Goal: Navigation & Orientation: Find specific page/section

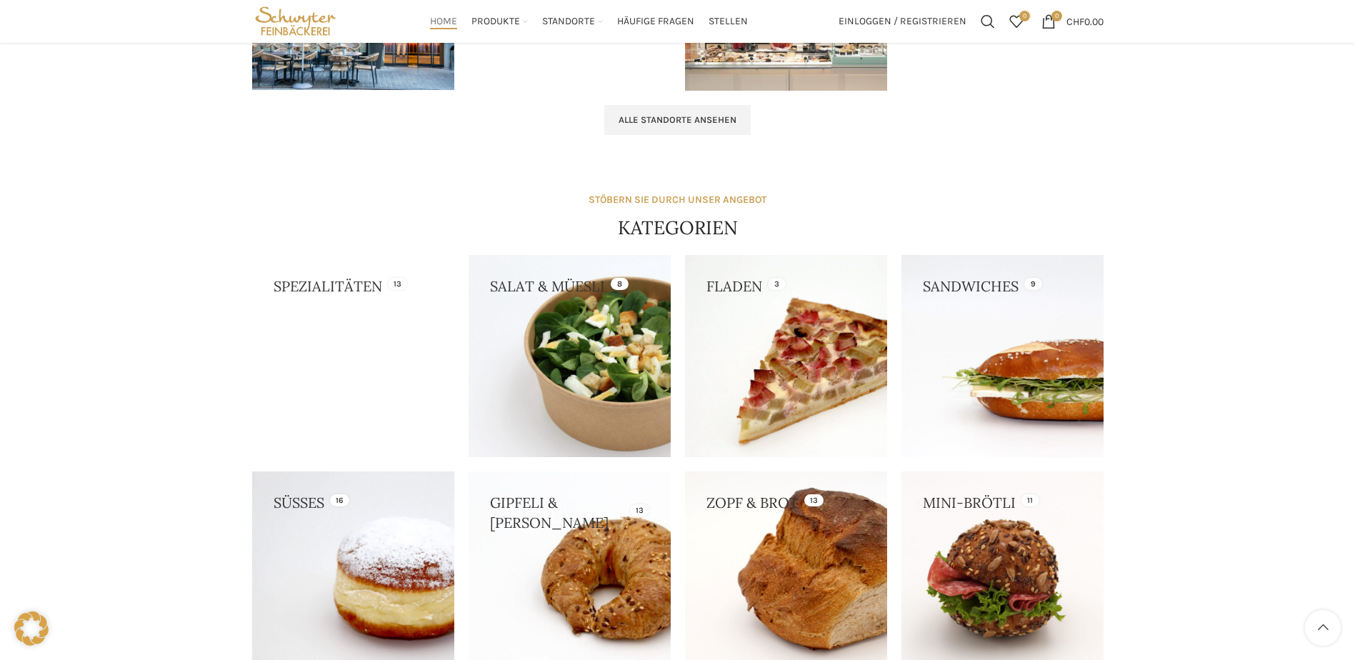
scroll to position [857, 0]
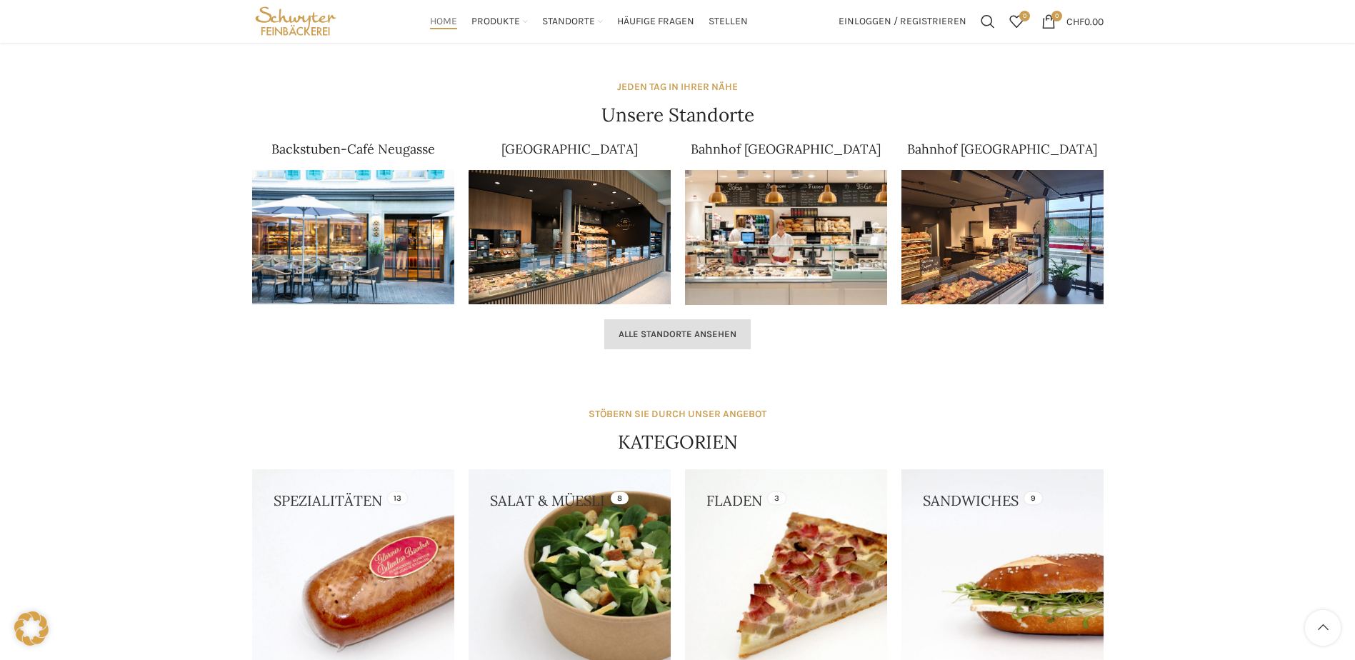
click at [669, 347] on link "Alle Standorte ansehen" at bounding box center [677, 334] width 146 height 30
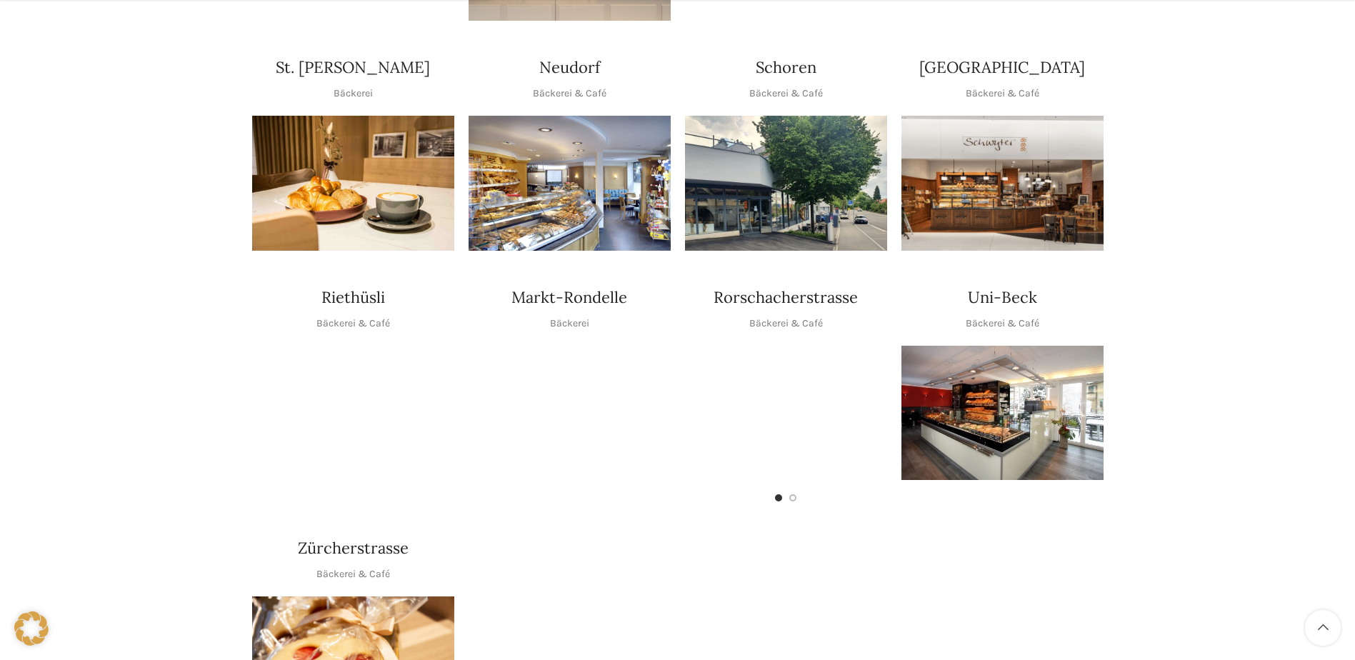
scroll to position [572, 0]
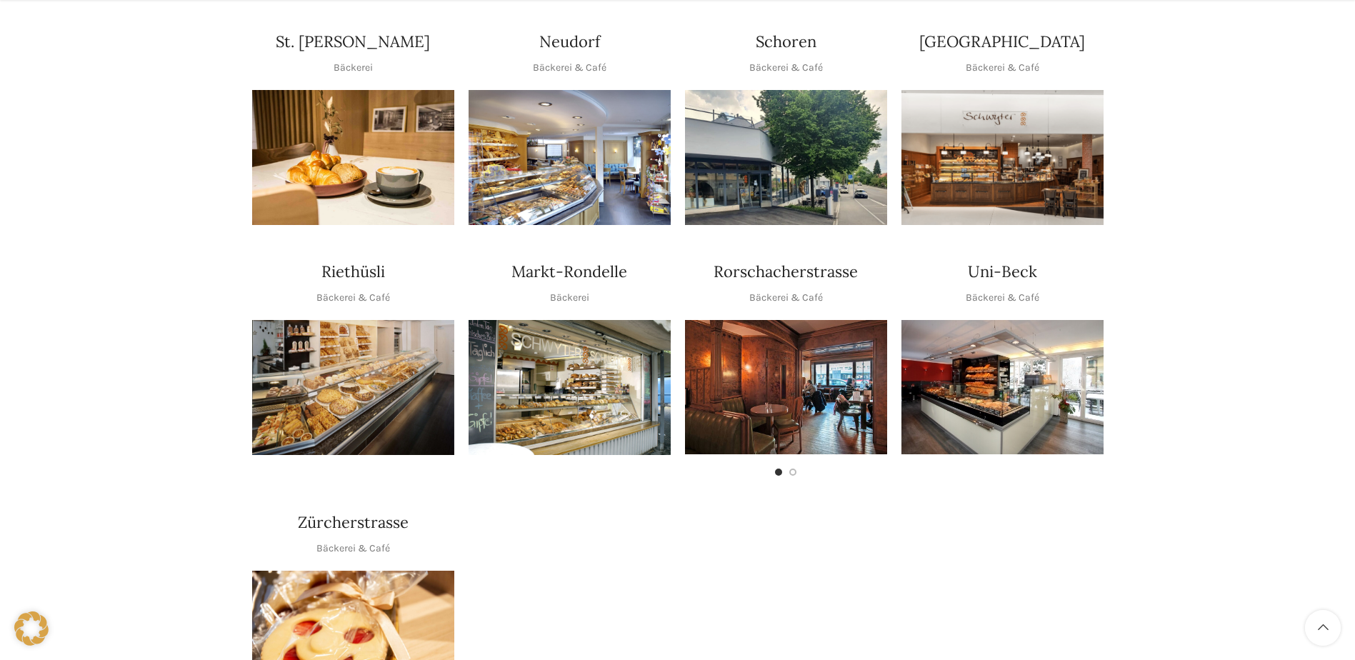
click at [612, 154] on img "1 / 1" at bounding box center [570, 157] width 202 height 135
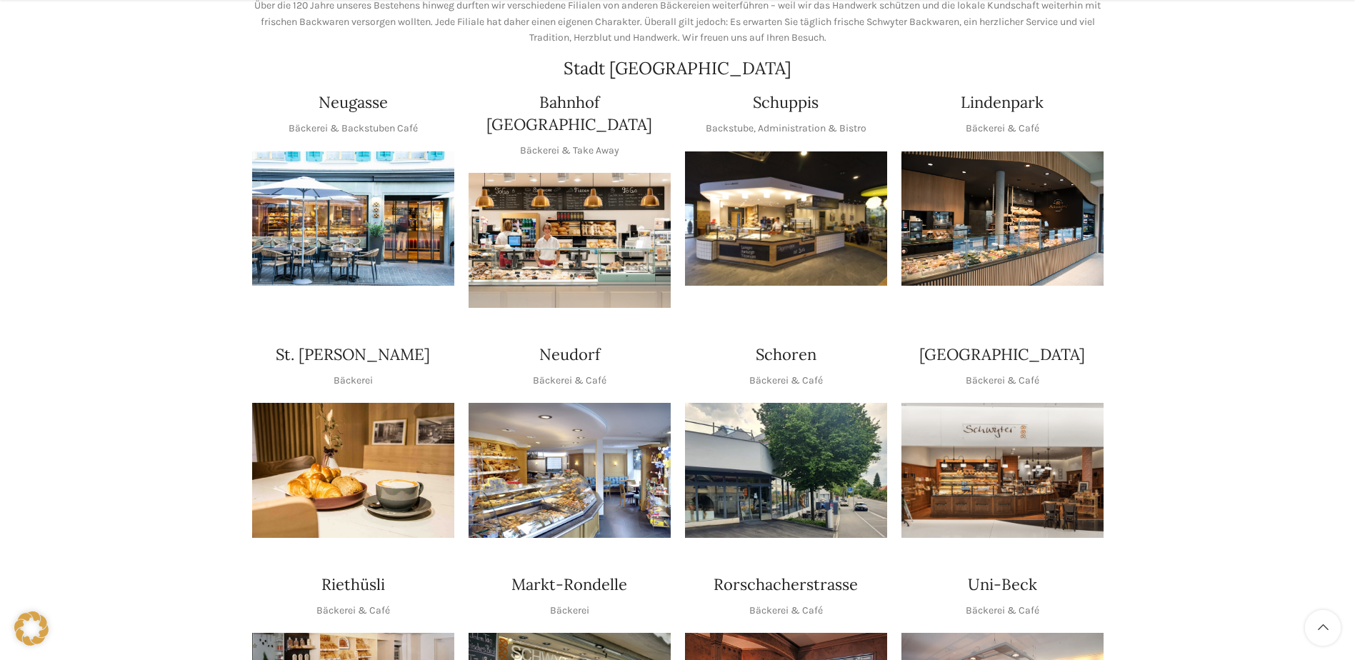
scroll to position [286, 0]
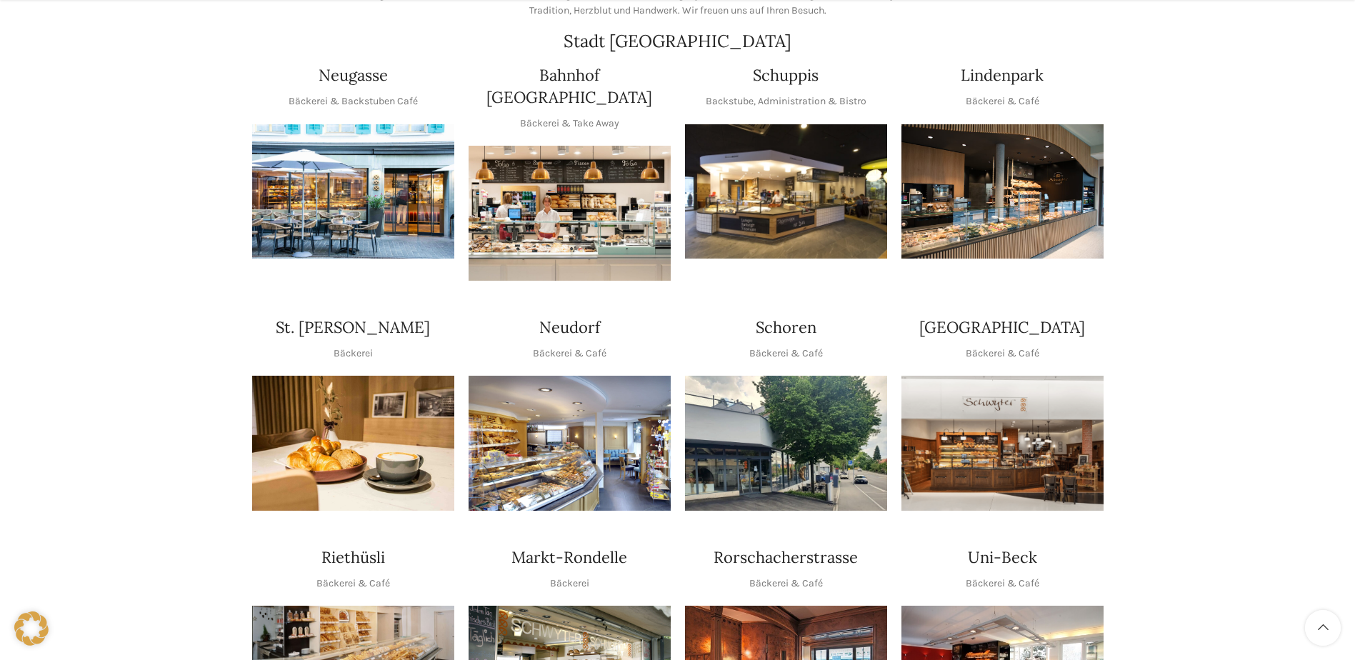
click at [1027, 187] on img "1 / 1" at bounding box center [1003, 191] width 202 height 135
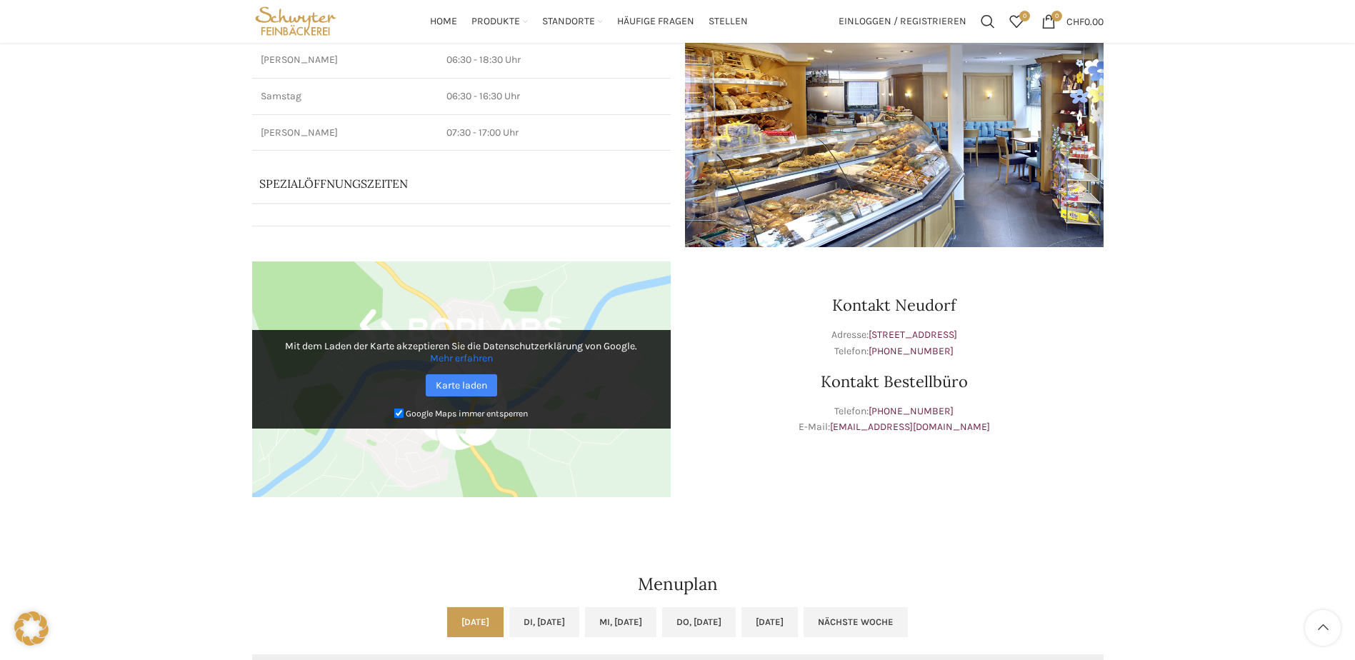
scroll to position [138, 0]
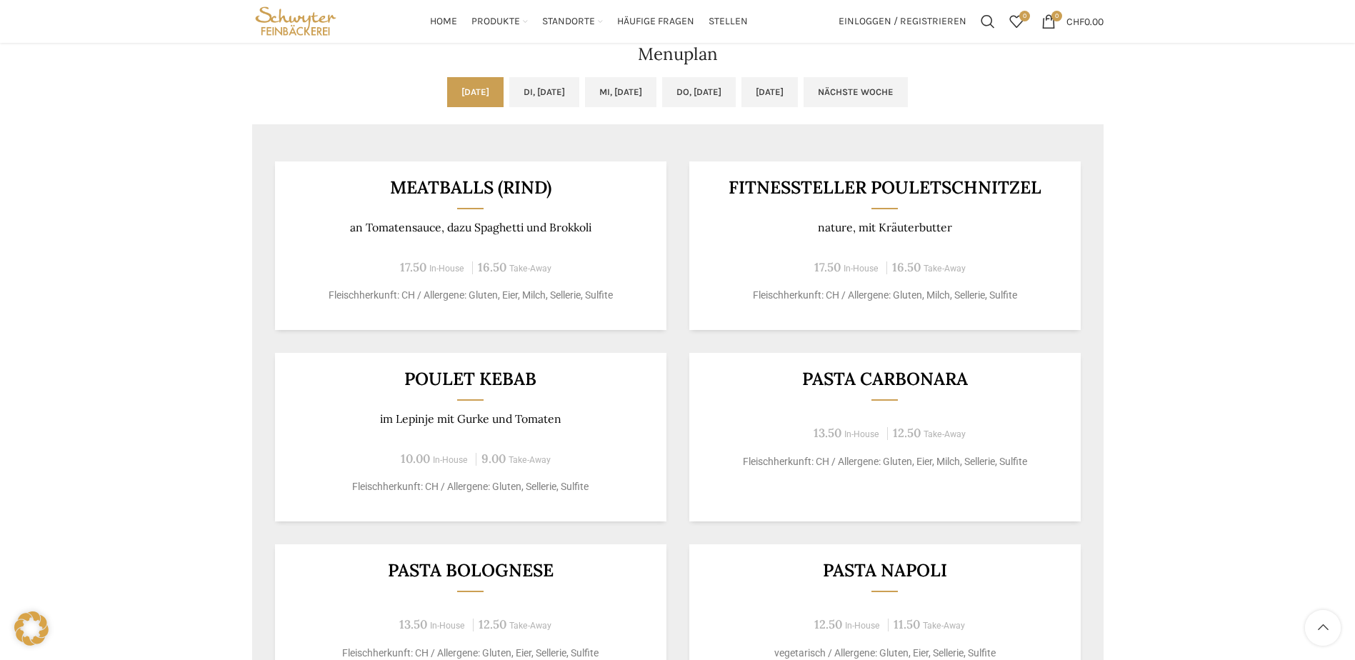
scroll to position [786, 0]
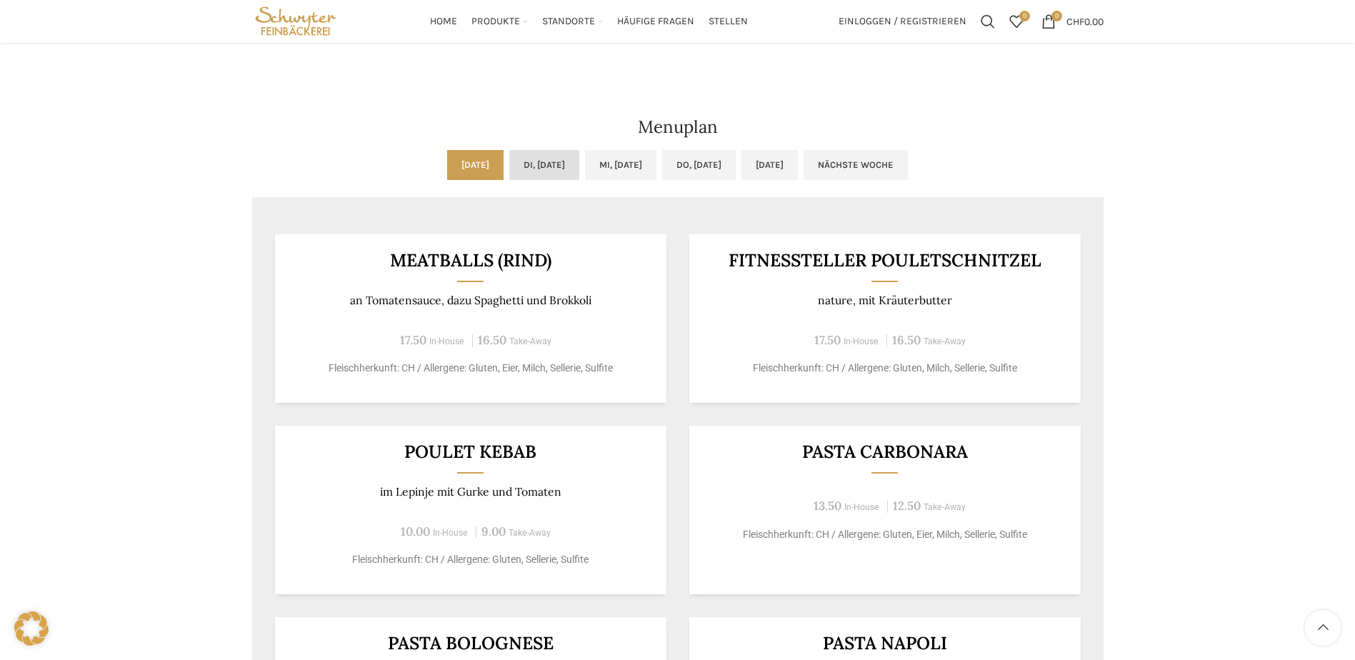
click at [517, 175] on link "Di, [DATE]" at bounding box center [544, 165] width 70 height 30
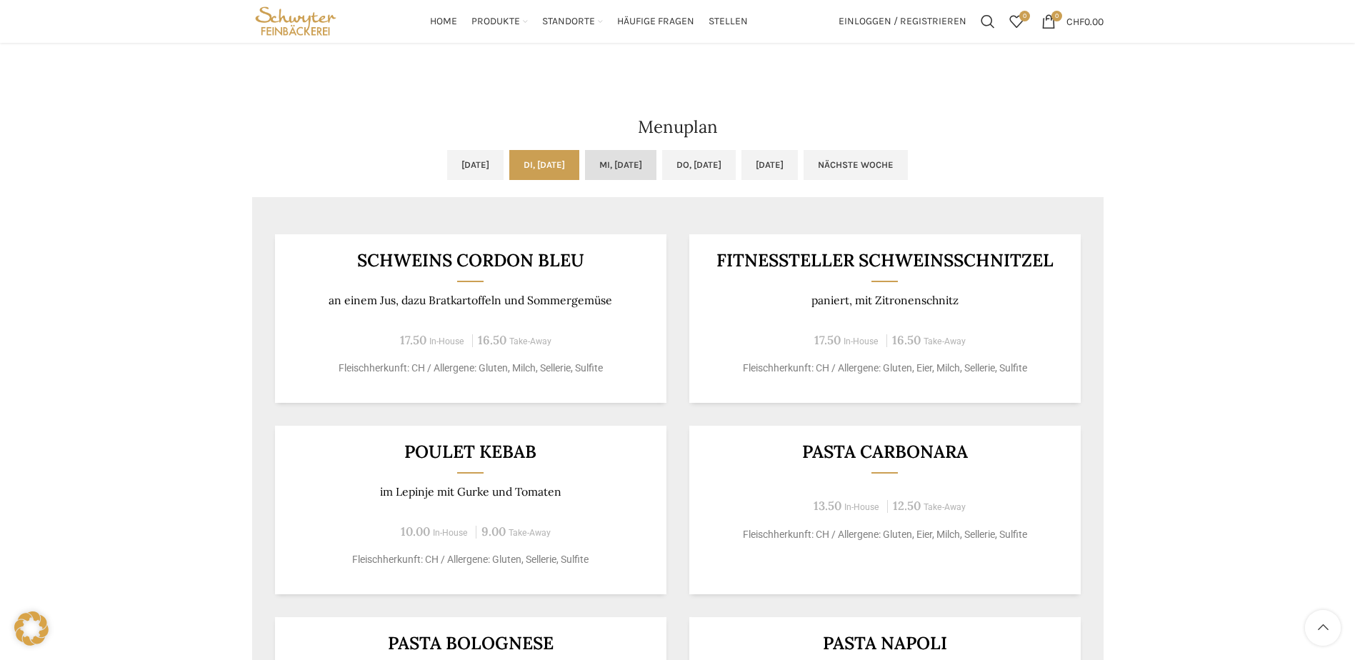
click at [614, 156] on link "Mi, [DATE]" at bounding box center [620, 165] width 71 height 30
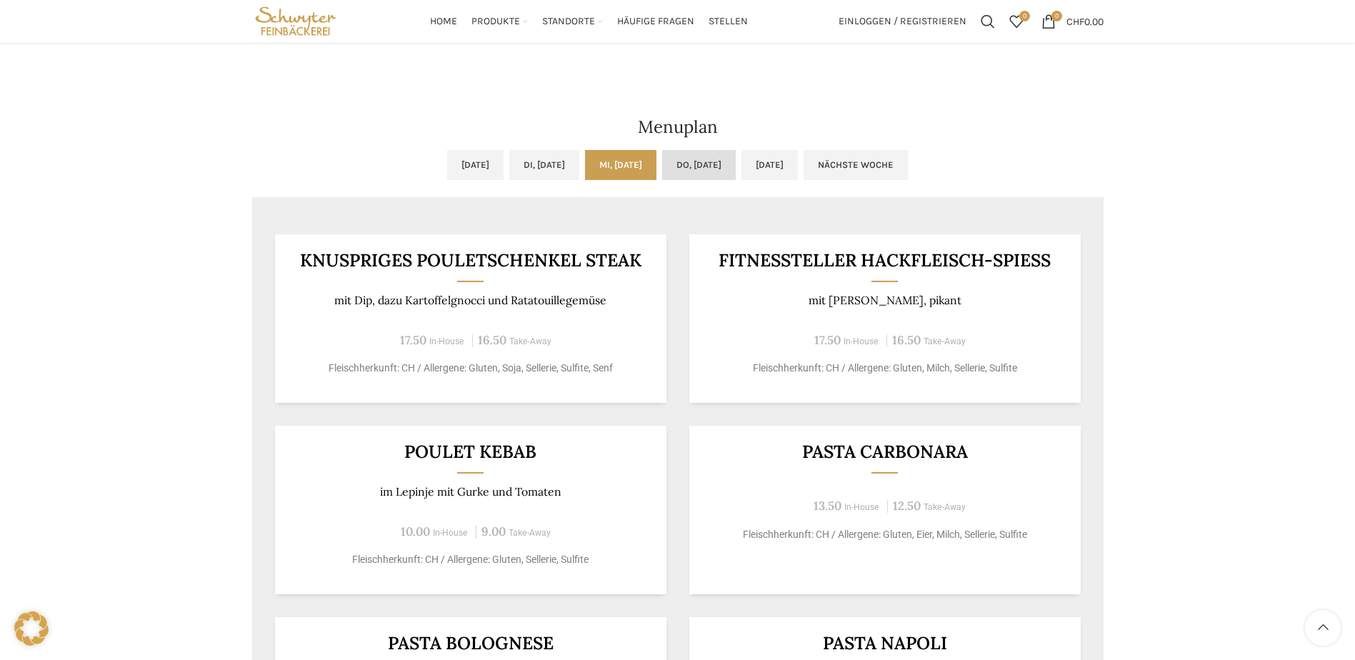
click at [701, 161] on link "Do, [DATE]" at bounding box center [699, 165] width 74 height 30
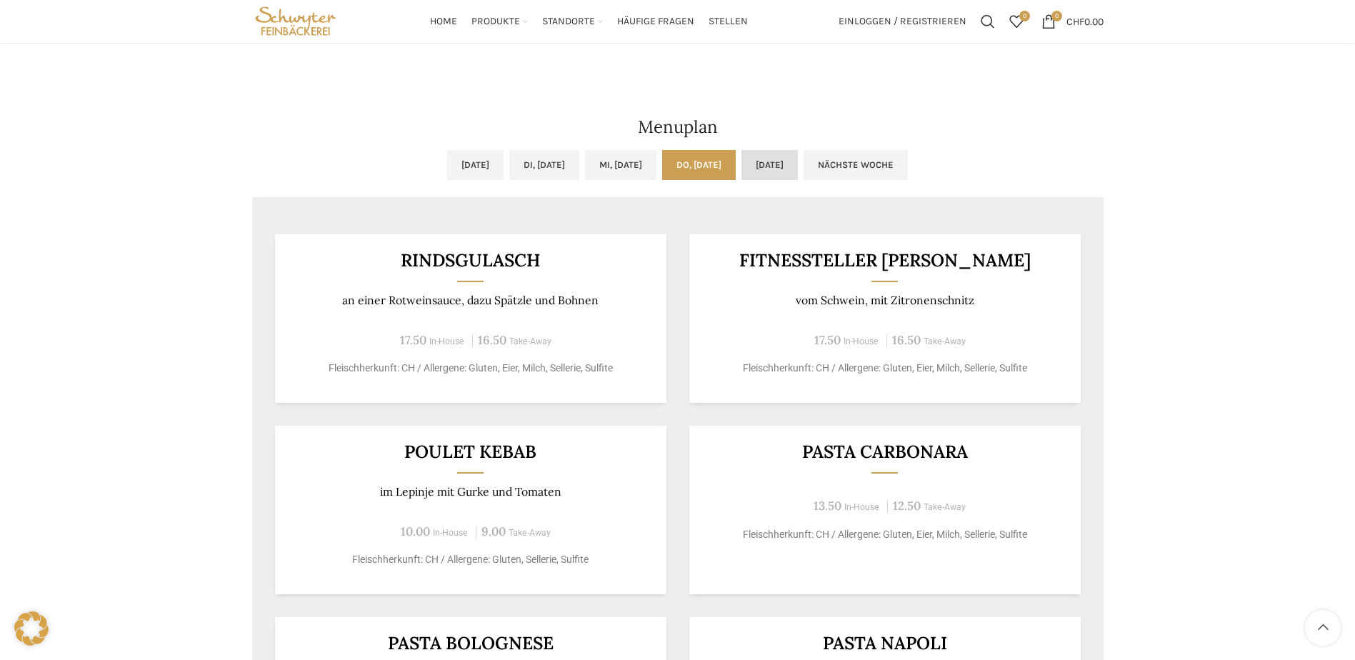
click at [790, 165] on link "[DATE]" at bounding box center [770, 165] width 56 height 30
